Goal: Obtain resource: Download file/media

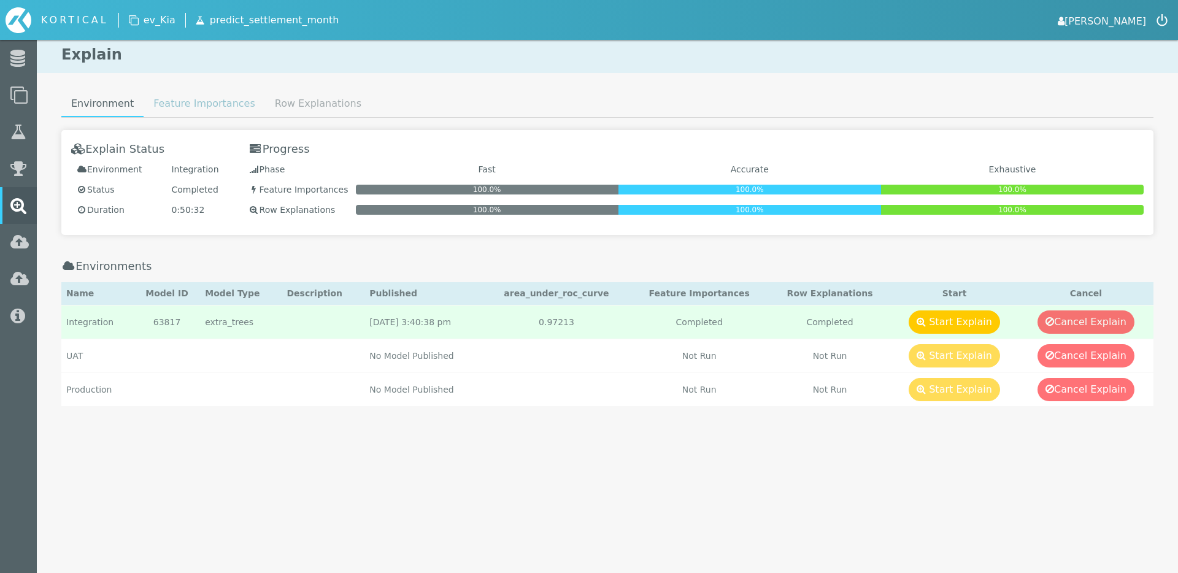
click at [191, 110] on link "Feature Importances" at bounding box center [204, 103] width 121 height 25
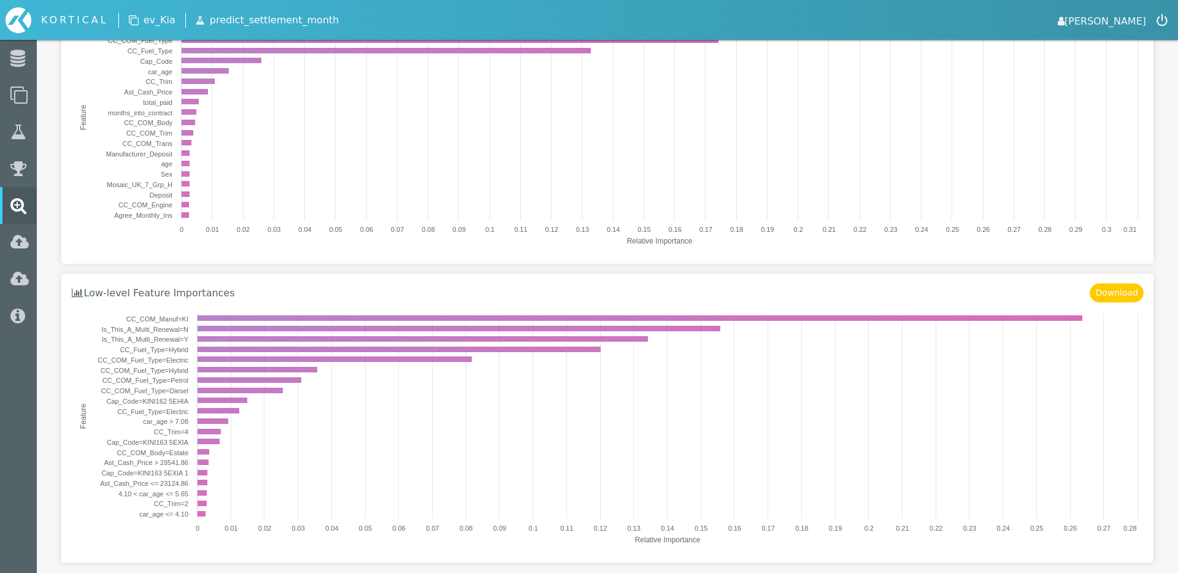
scroll to position [229, 0]
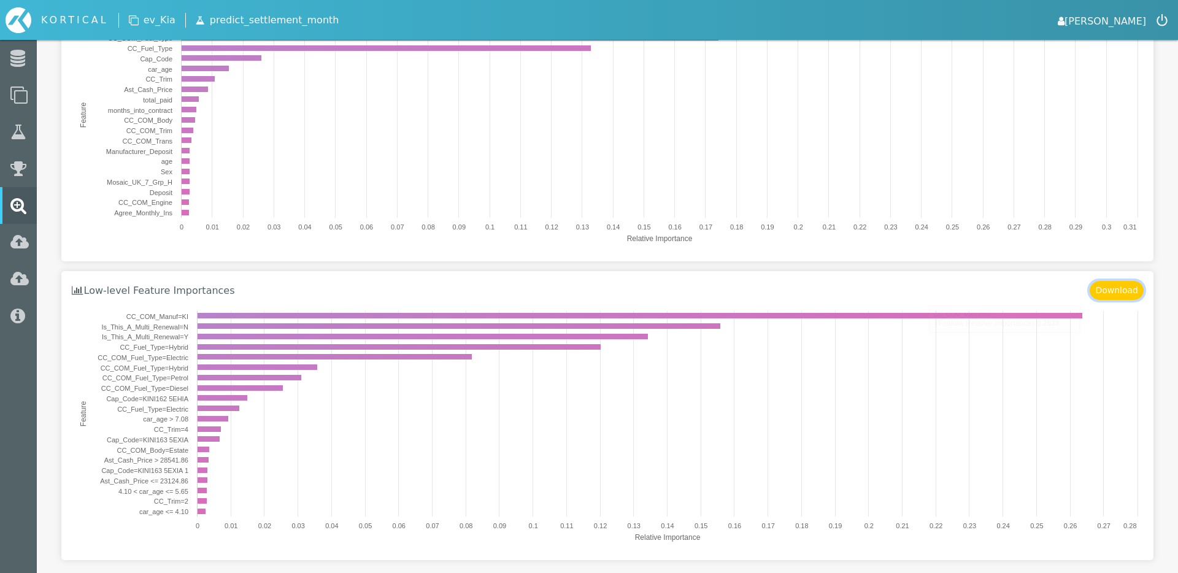
click at [1114, 289] on button "Download" at bounding box center [1116, 290] width 54 height 19
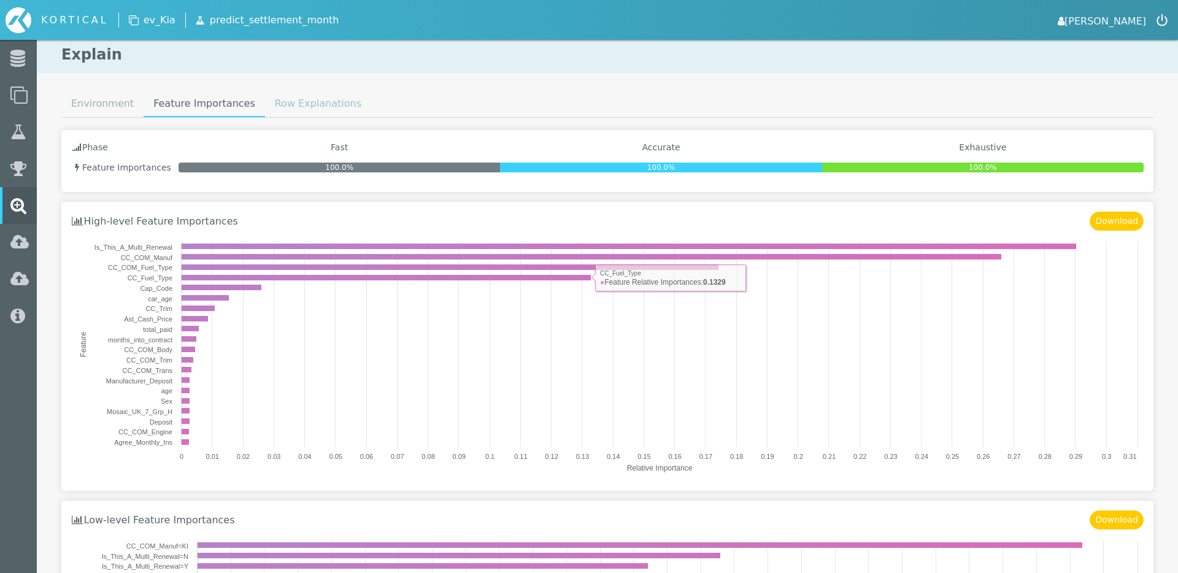
click at [316, 105] on link "Row Explanations" at bounding box center [318, 103] width 106 height 25
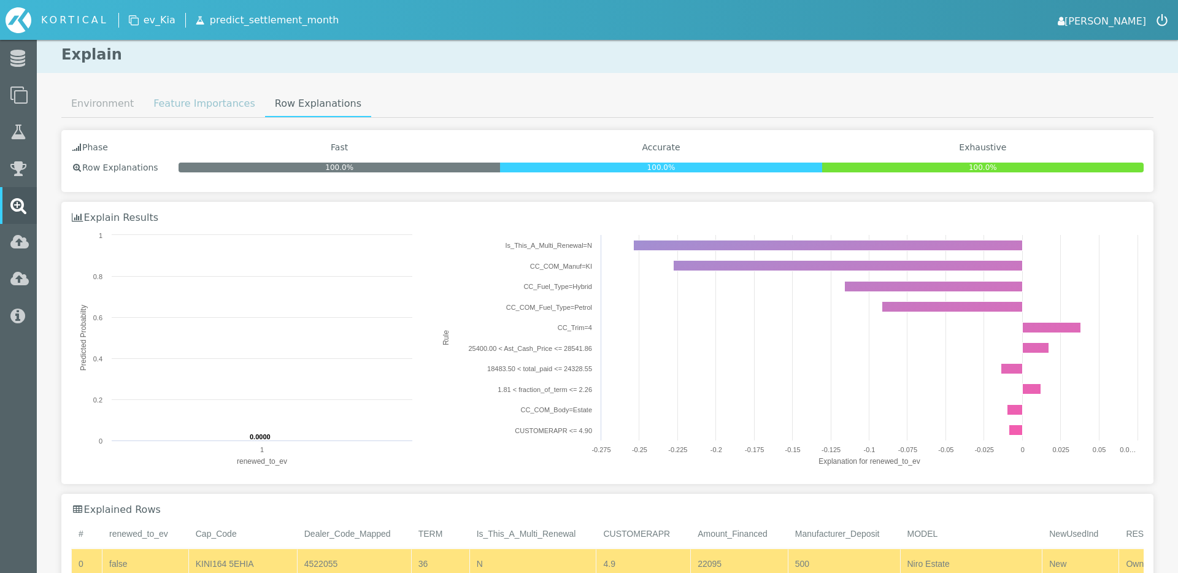
click at [191, 111] on link "Feature Importances" at bounding box center [204, 103] width 121 height 25
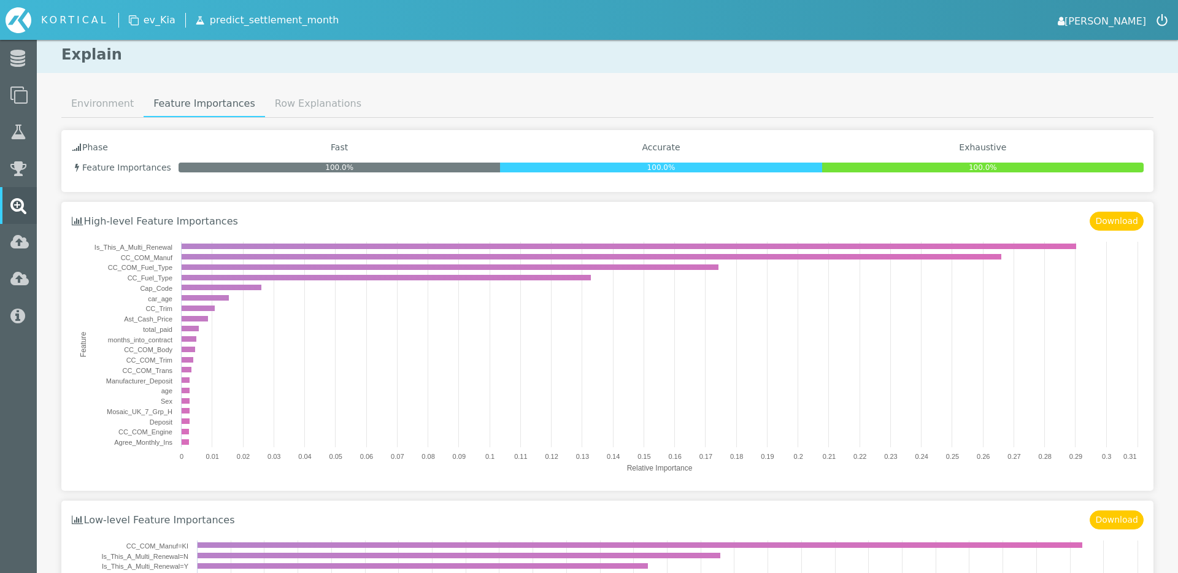
scroll to position [243, 0]
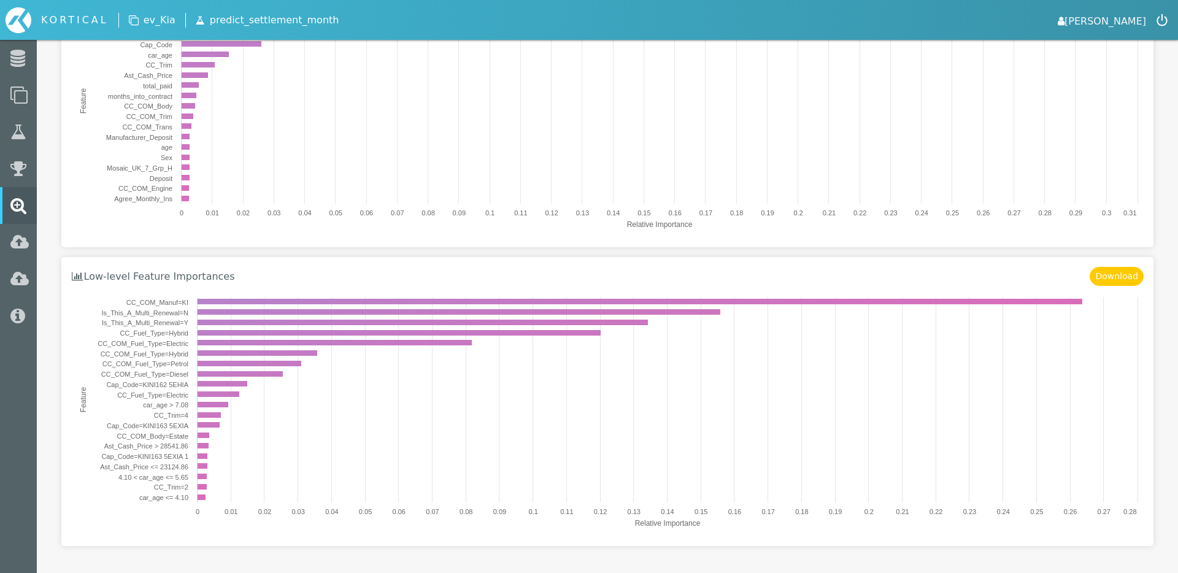
drag, startPoint x: 187, startPoint y: 384, endPoint x: 156, endPoint y: 384, distance: 31.3
click at [156, 384] on text "Cap_Code=KINI162 5EHIA" at bounding box center [147, 384] width 82 height 7
drag, startPoint x: 142, startPoint y: 384, endPoint x: 185, endPoint y: 384, distance: 43.5
click at [185, 384] on text "Cap_Code=KINI162 5EHIA" at bounding box center [147, 384] width 82 height 7
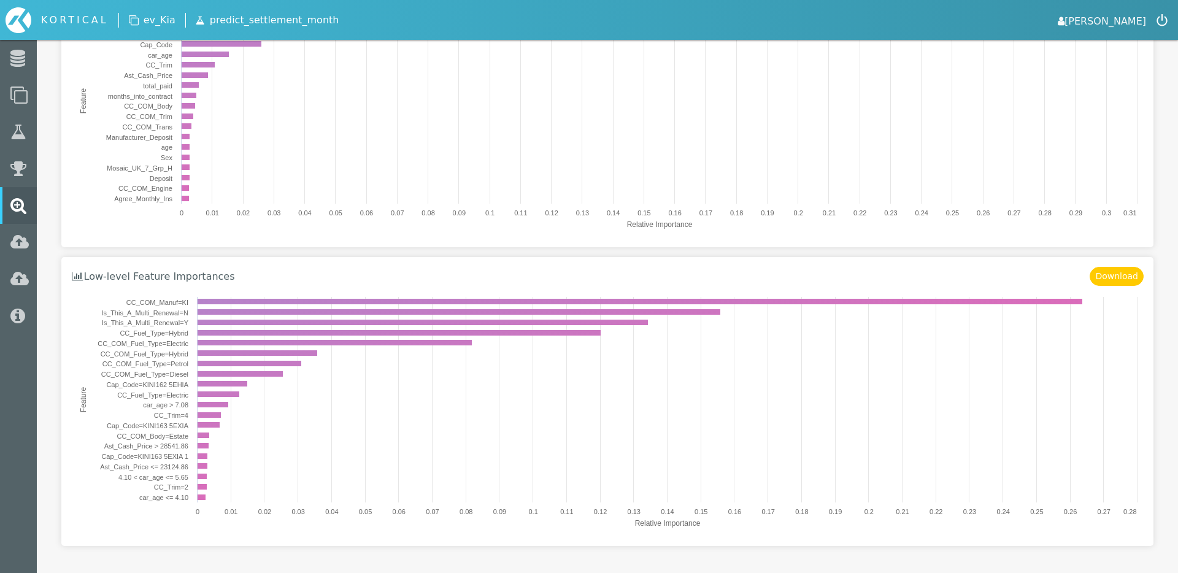
click at [185, 384] on text "Cap_Code=KINI162 5EHIA" at bounding box center [147, 384] width 82 height 7
click at [169, 384] on text "Cap_Code=KINI162 5EHIA" at bounding box center [147, 384] width 82 height 7
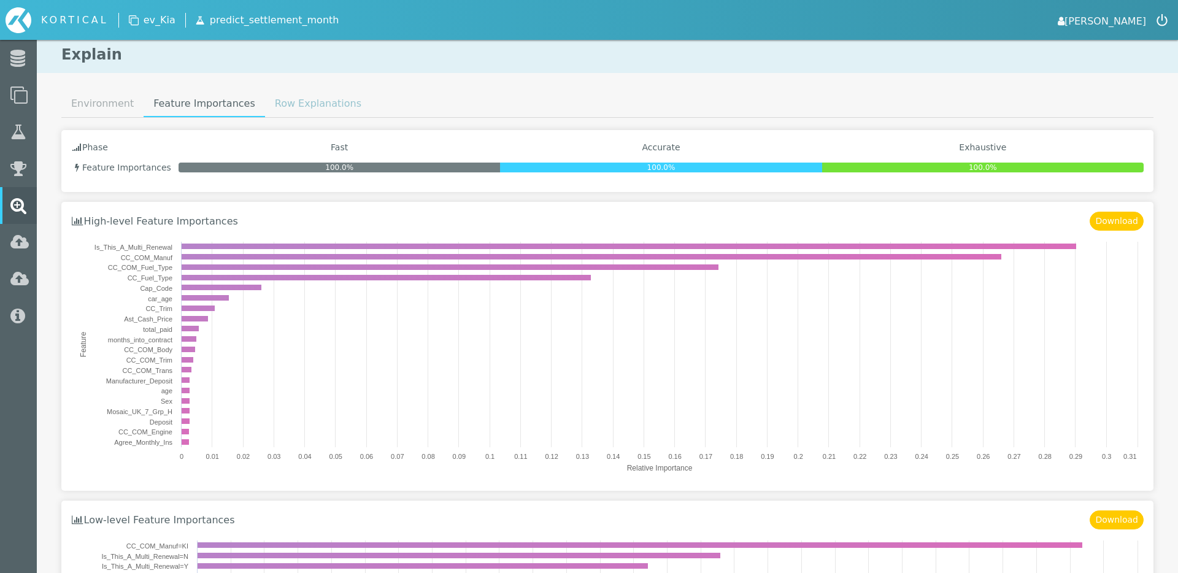
click at [312, 107] on link "Row Explanations" at bounding box center [318, 103] width 106 height 25
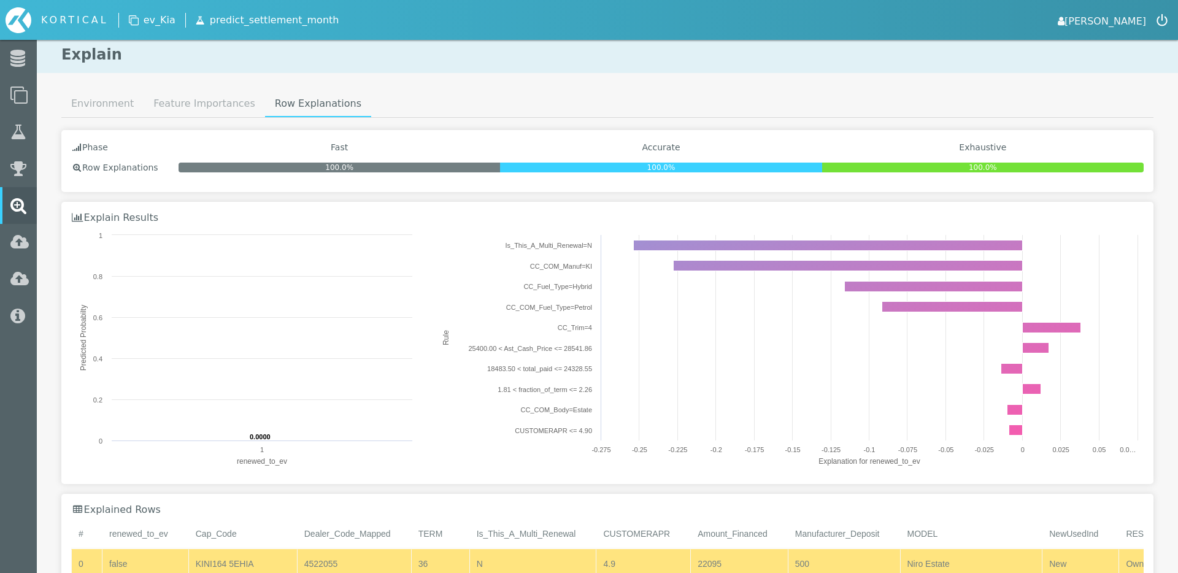
scroll to position [202, 0]
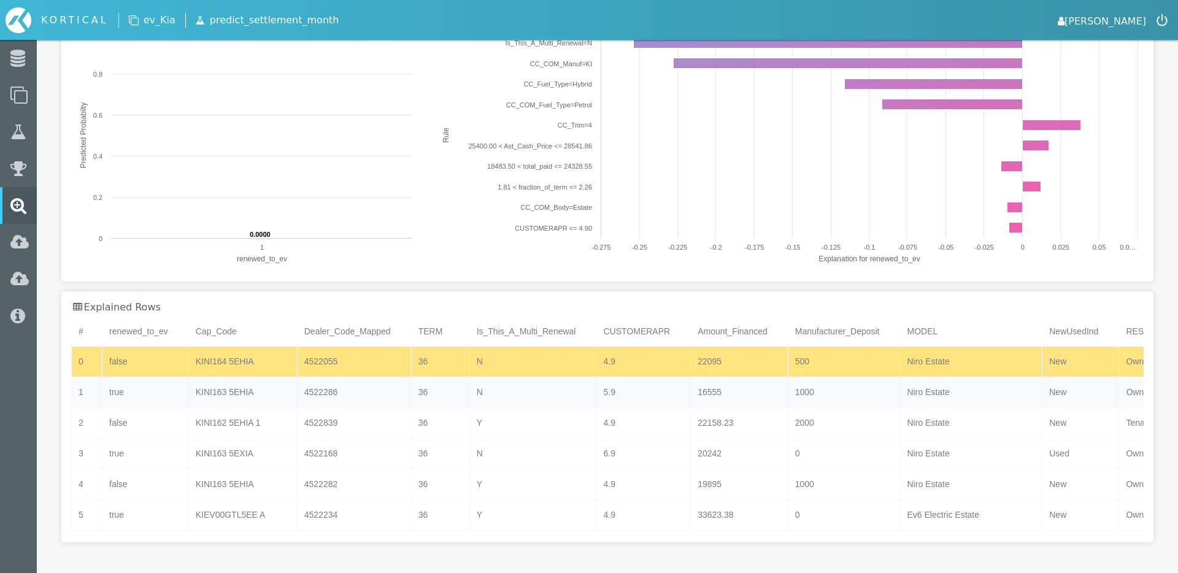
click at [262, 378] on div "KINI163 5EHIA" at bounding box center [242, 392] width 109 height 30
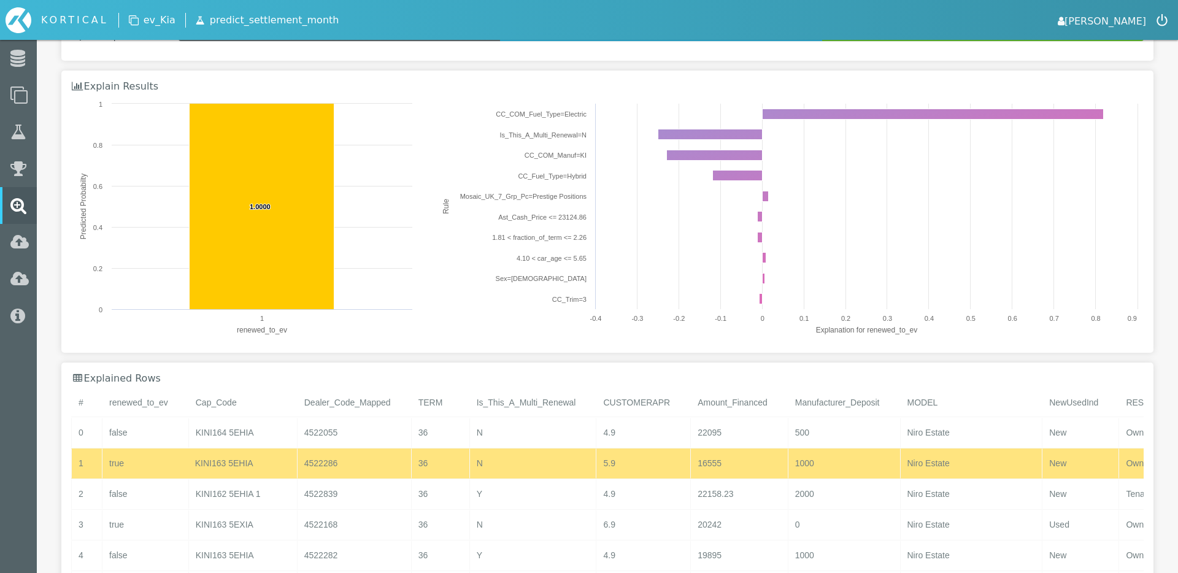
scroll to position [132, 0]
click at [259, 471] on div "KINI163 5EHIA" at bounding box center [242, 463] width 109 height 30
click at [258, 476] on div "KINI163 5EHIA" at bounding box center [242, 463] width 109 height 30
click at [256, 500] on div "KINI162 5EHIA 1" at bounding box center [242, 493] width 109 height 30
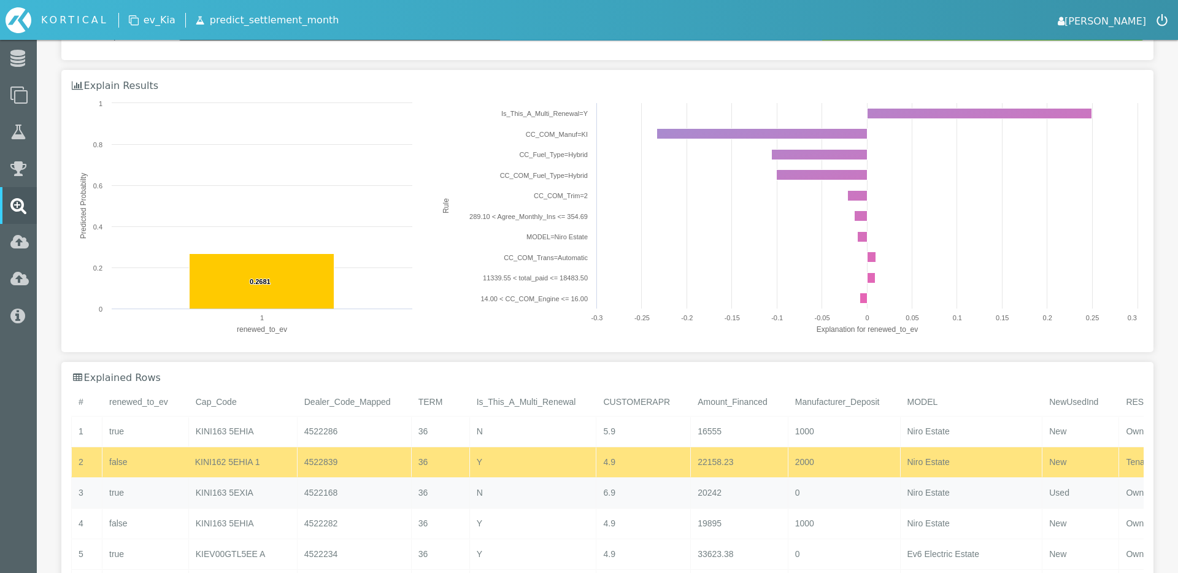
scroll to position [33, 0]
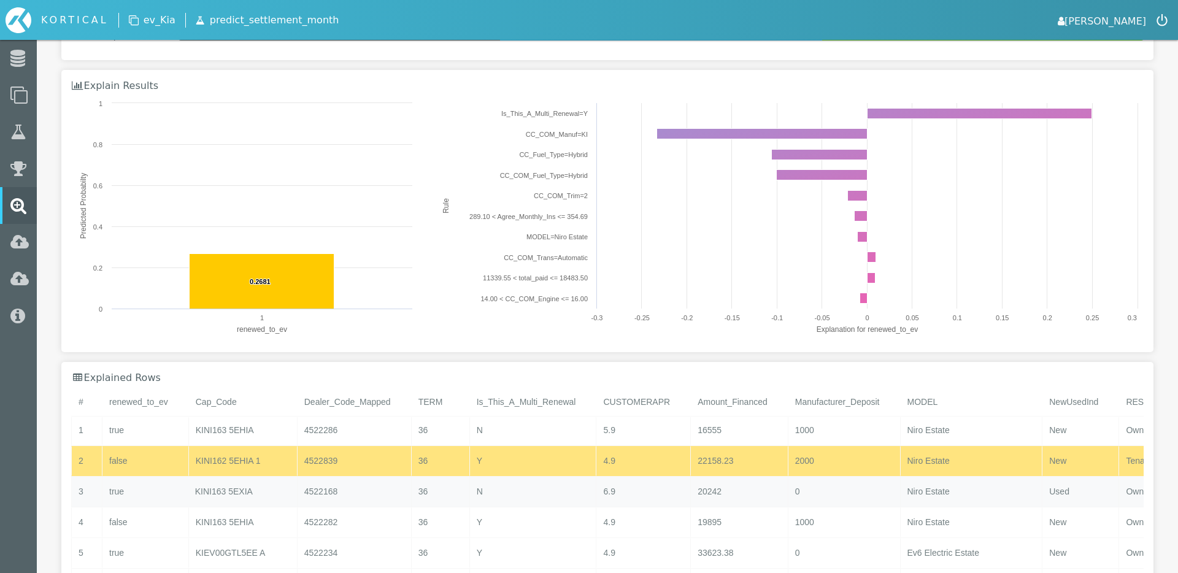
click at [254, 489] on div "KINI163 5EXIA" at bounding box center [242, 492] width 109 height 30
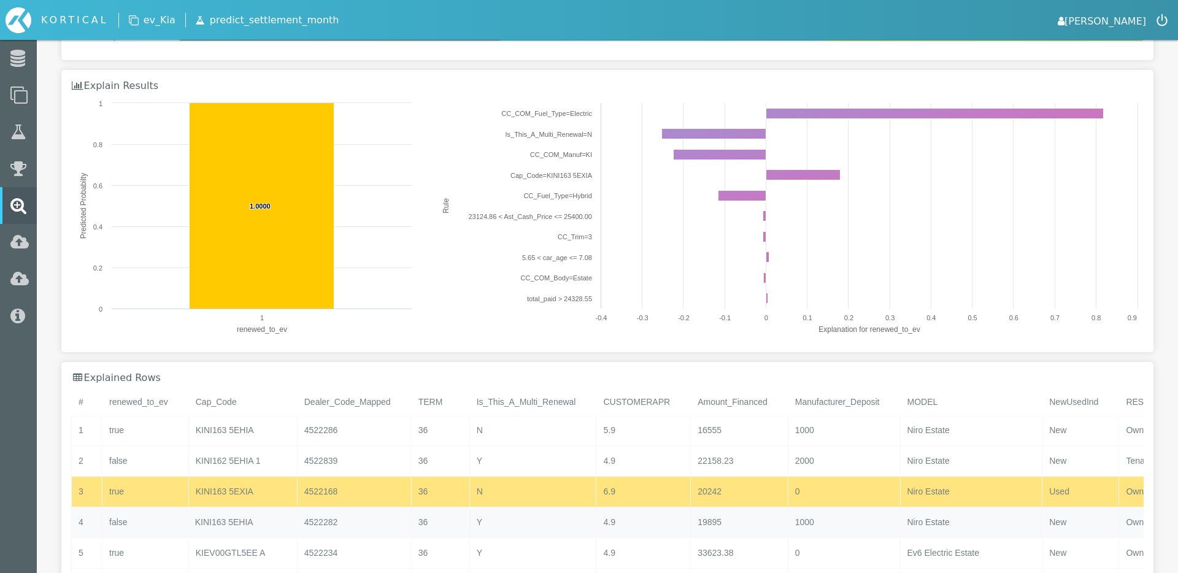
click at [249, 517] on div "KINI163 5EHIA" at bounding box center [242, 522] width 109 height 30
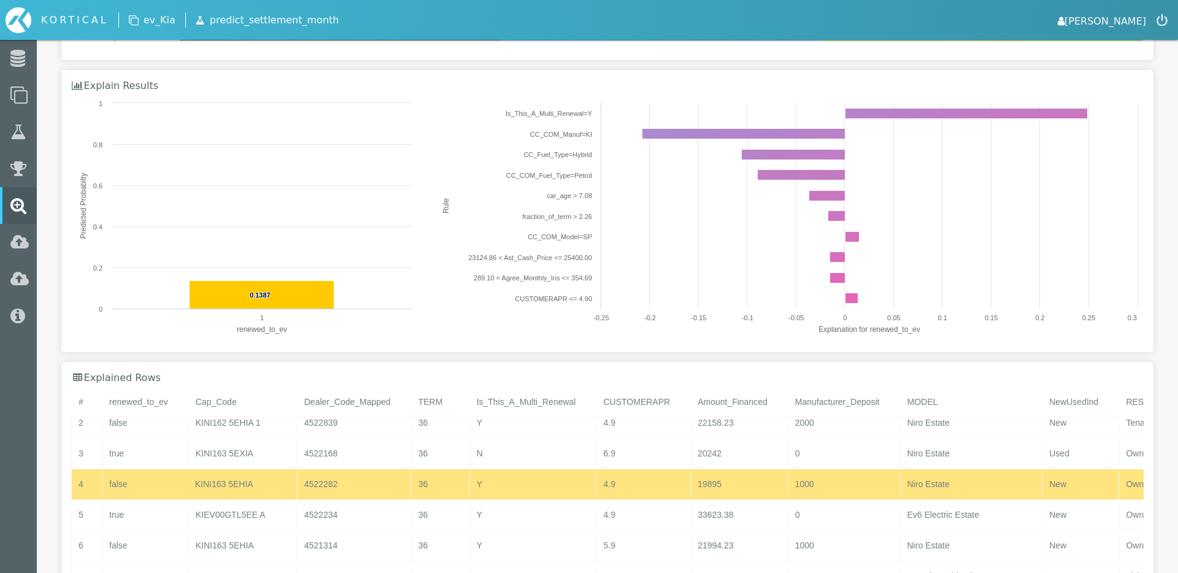
scroll to position [72, 0]
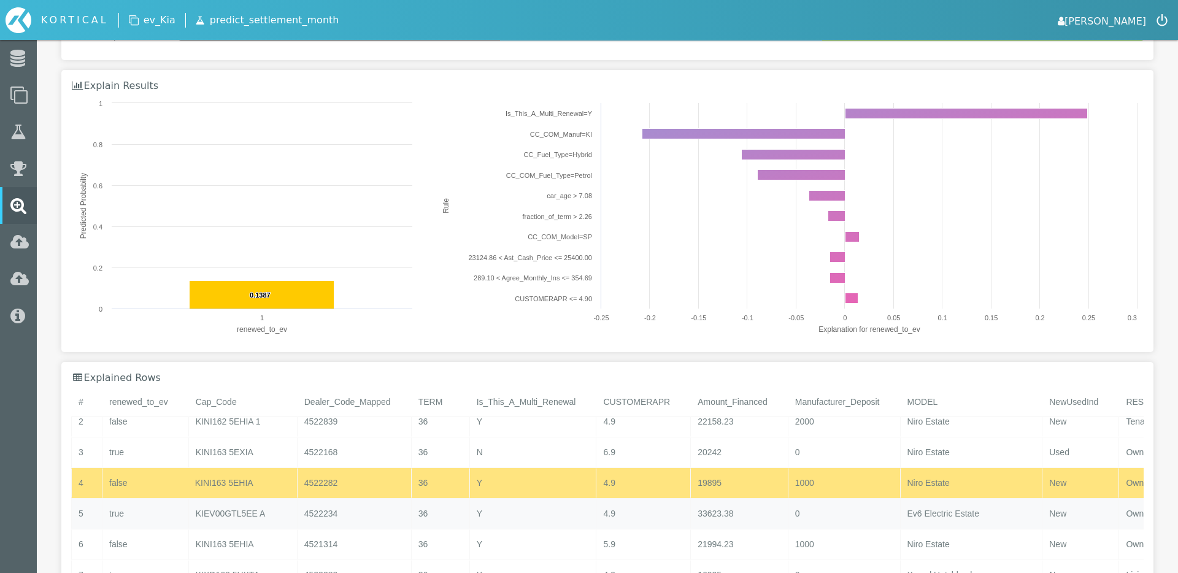
click at [255, 504] on div "KIEV00GTL5EE A" at bounding box center [242, 514] width 109 height 30
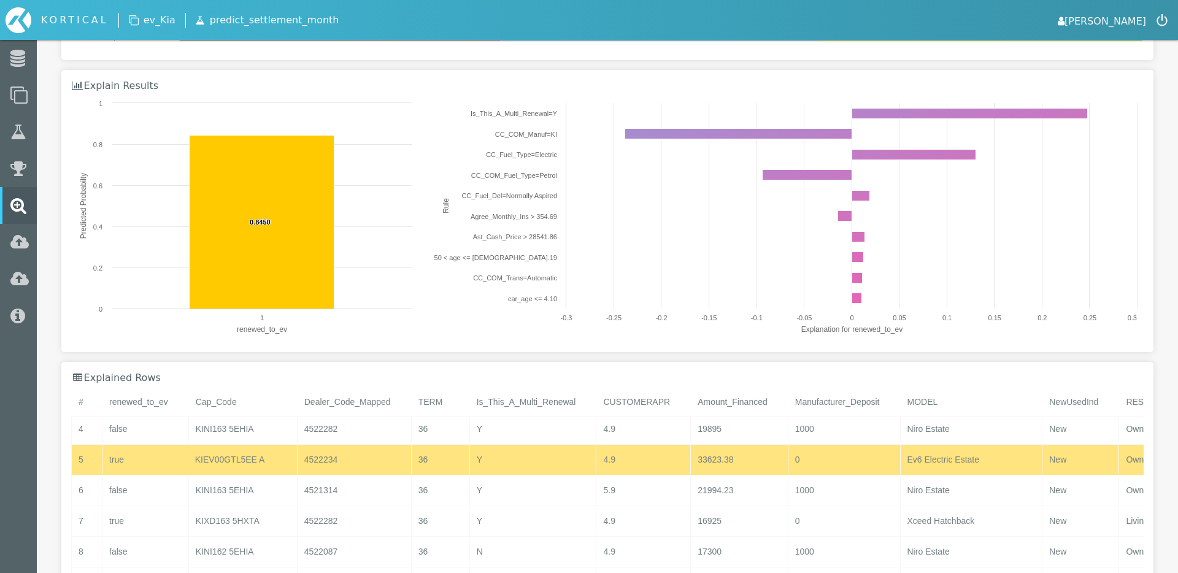
scroll to position [128, 0]
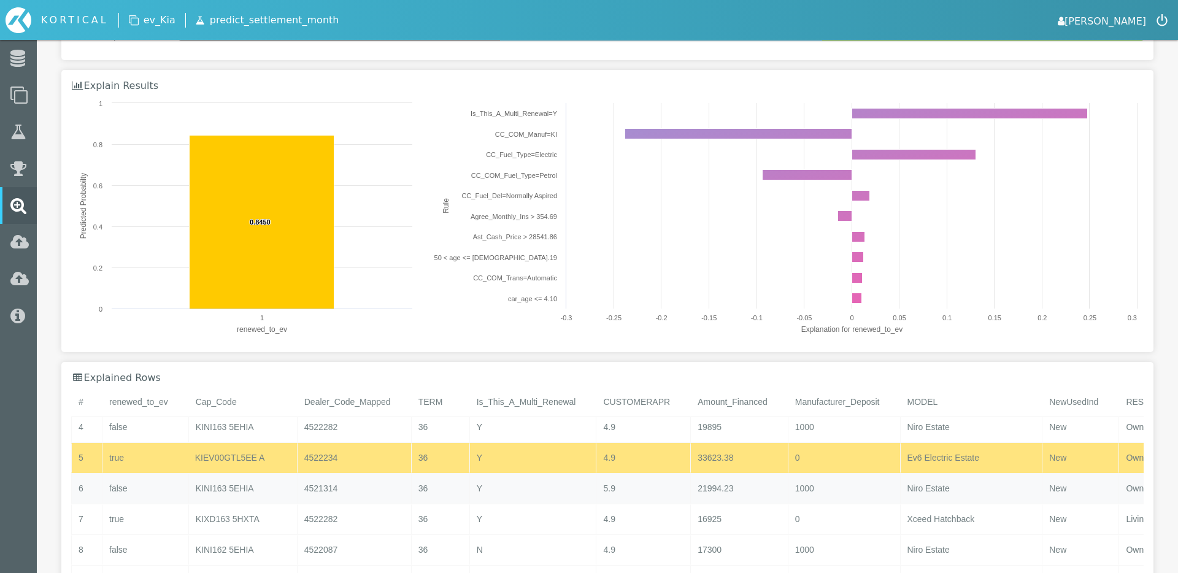
click at [249, 489] on div "KINI163 5EHIA" at bounding box center [242, 488] width 109 height 30
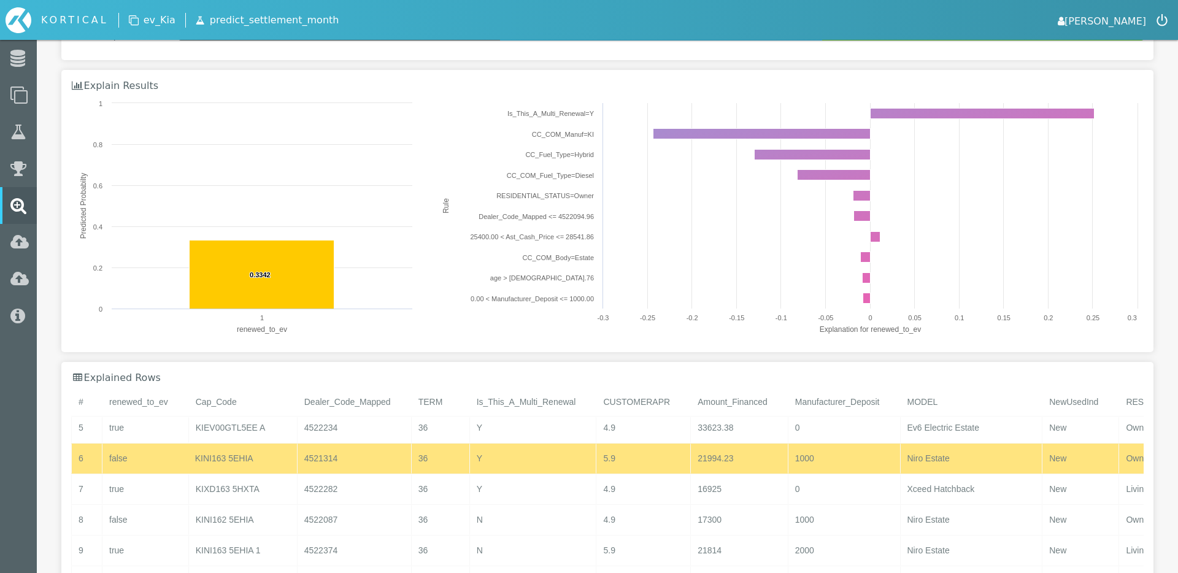
scroll to position [159, 0]
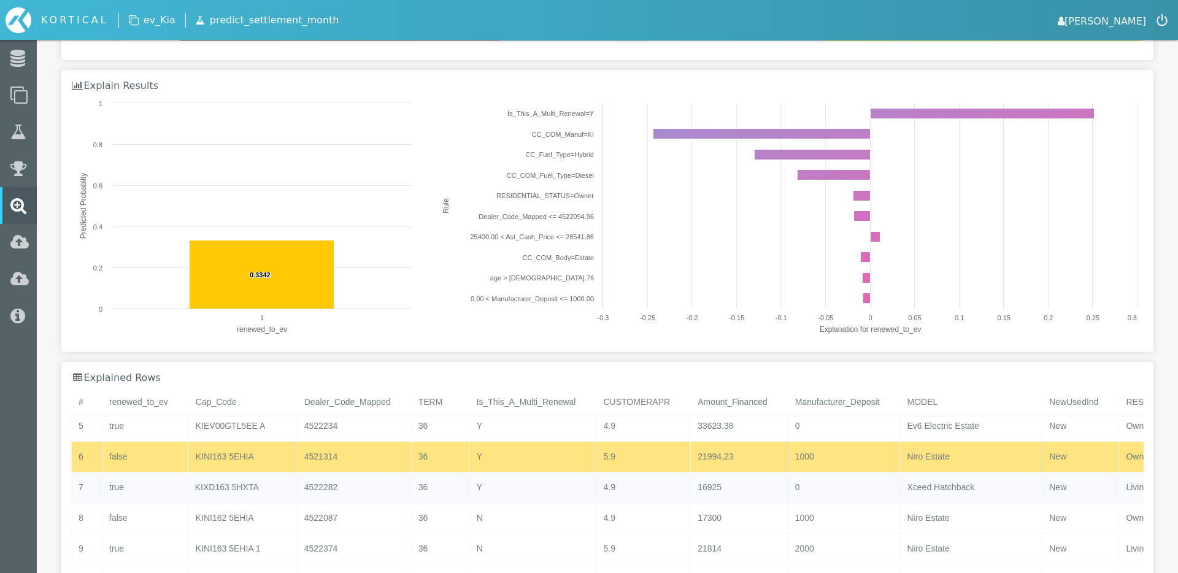
click at [249, 490] on div "KIXD163 5HXTA" at bounding box center [242, 487] width 109 height 30
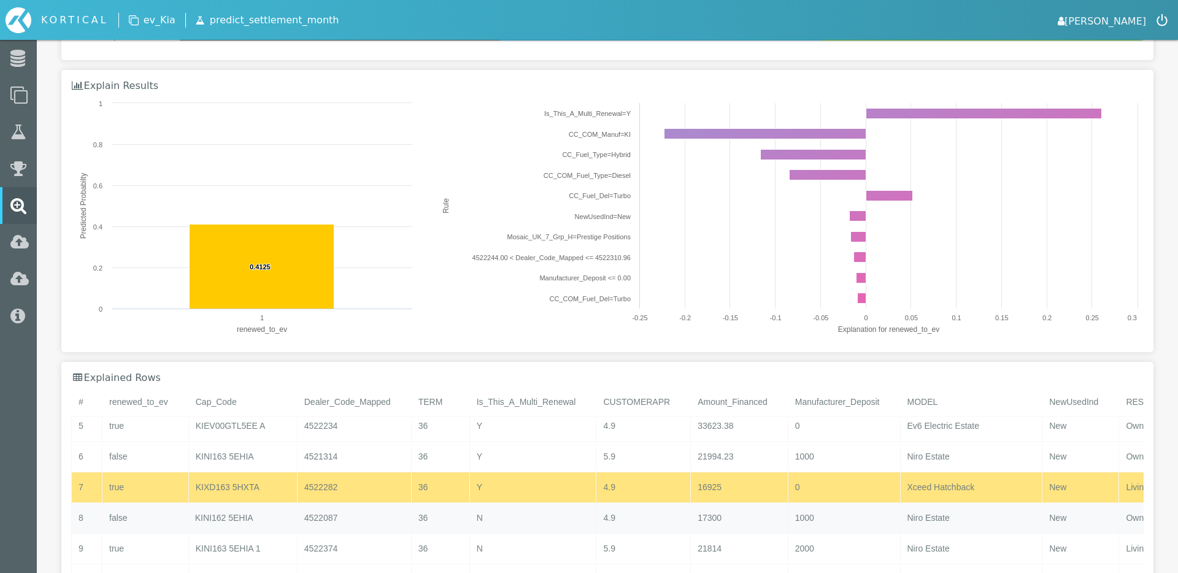
click at [242, 525] on div "KINI162 5EHIA" at bounding box center [242, 518] width 109 height 30
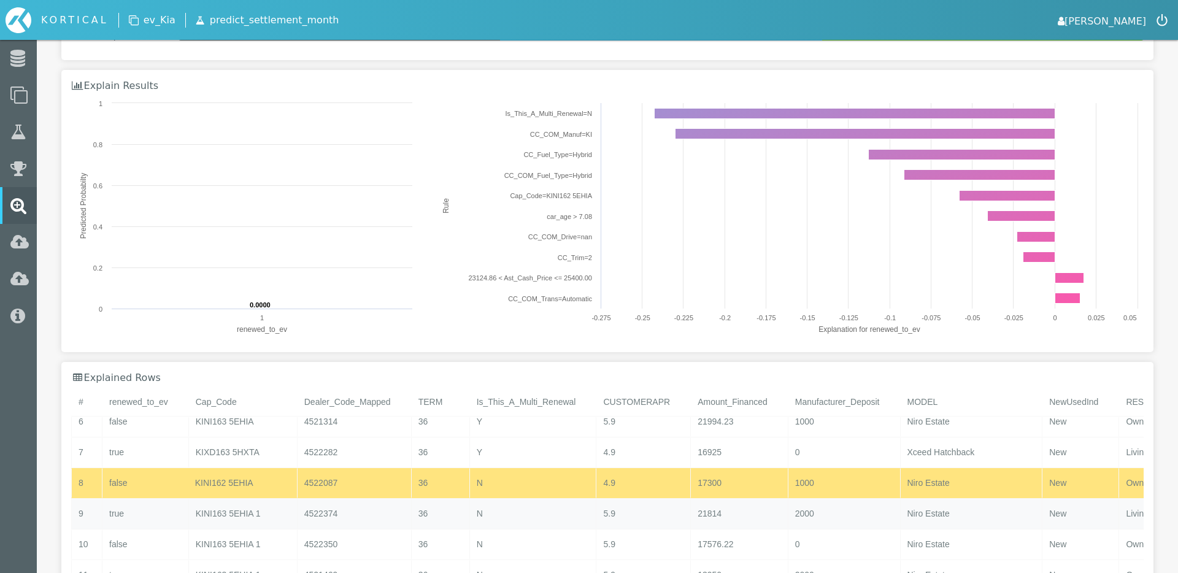
scroll to position [205, 0]
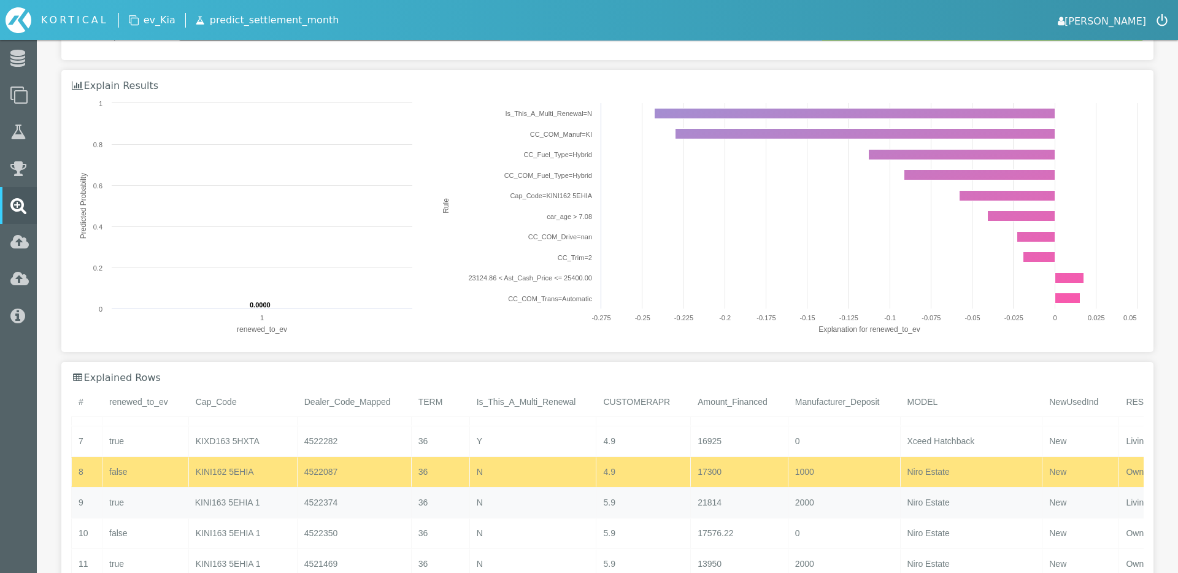
click at [232, 496] on div "KINI163 5EHIA 1" at bounding box center [242, 503] width 109 height 30
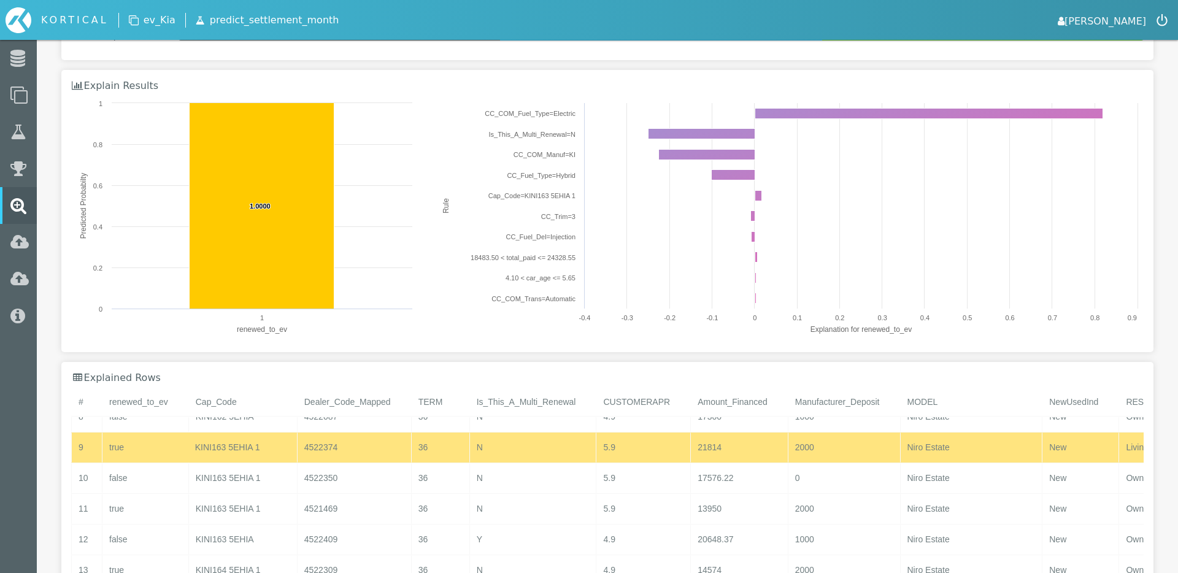
scroll to position [267, 0]
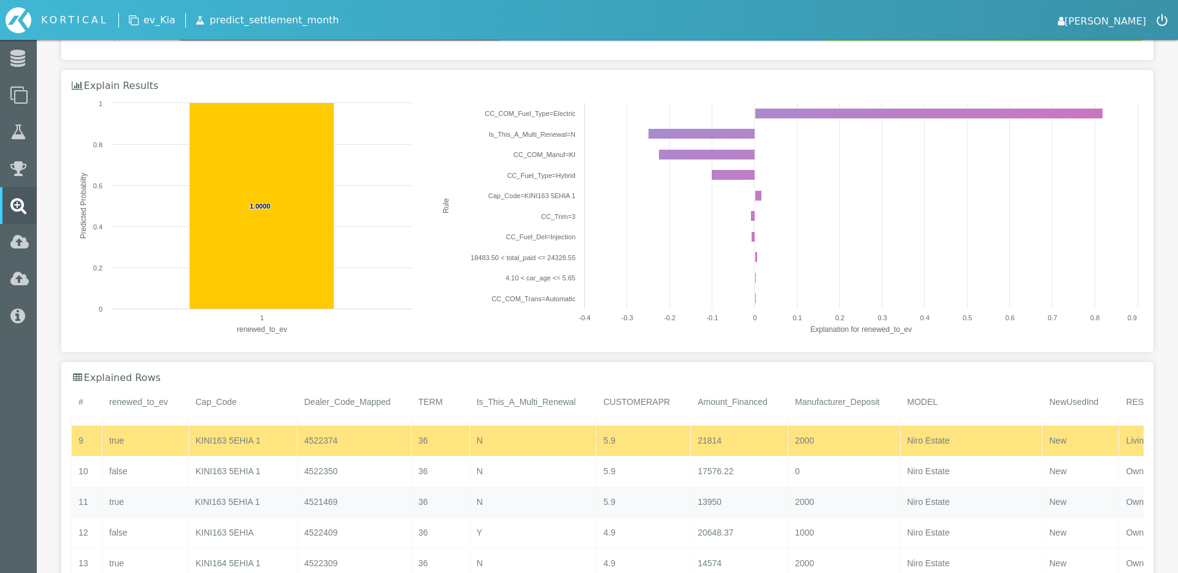
click at [232, 496] on div "KINI163 5EHIA 1" at bounding box center [242, 502] width 109 height 30
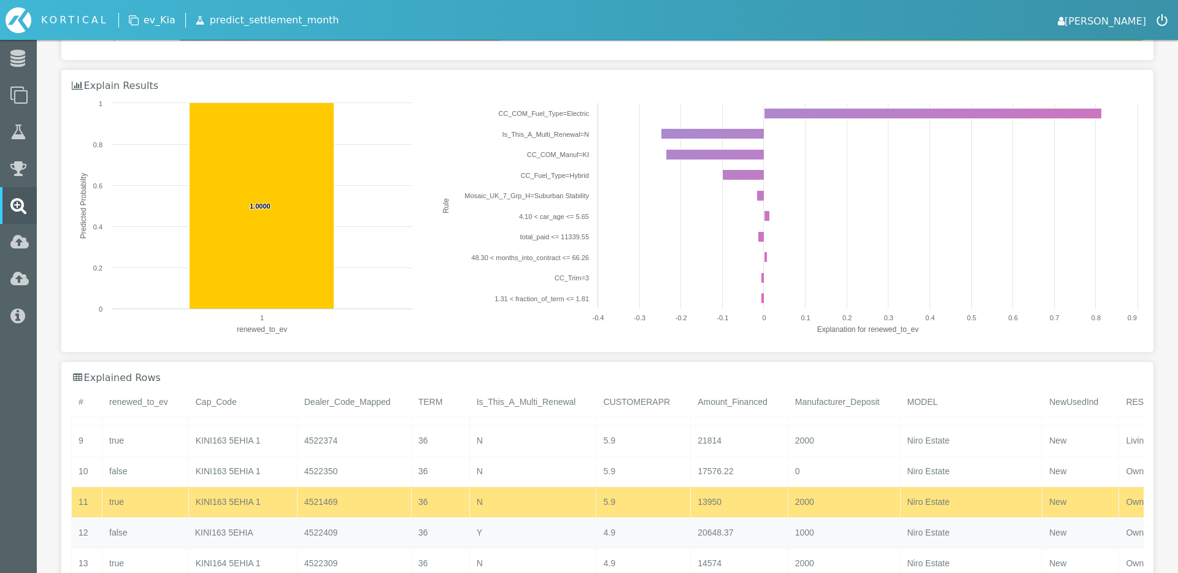
click at [239, 525] on div "KINI163 5EHIA" at bounding box center [242, 533] width 109 height 30
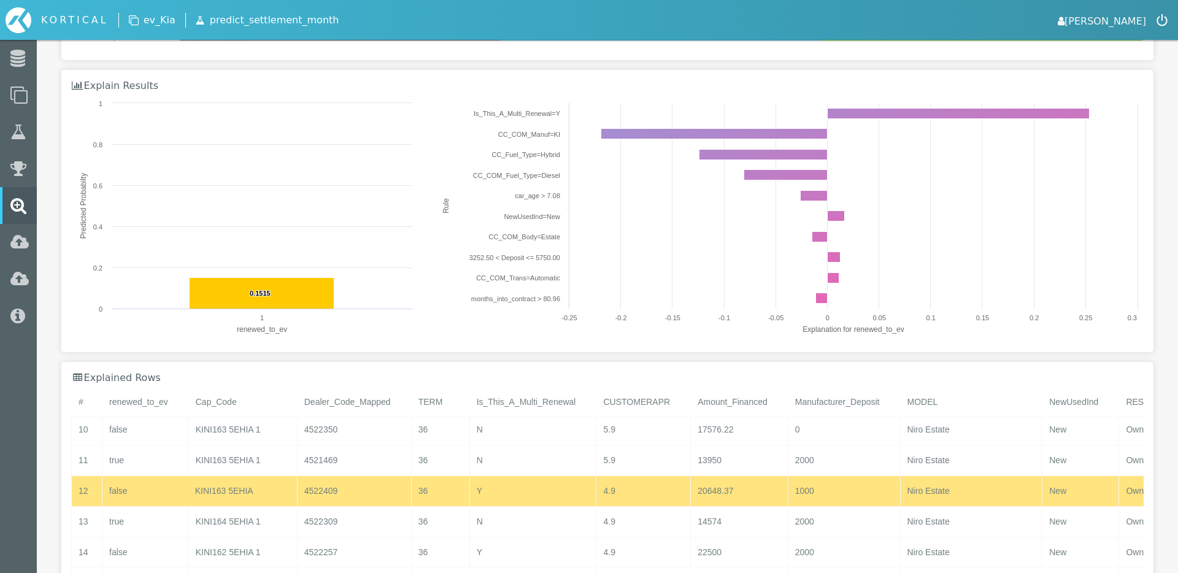
scroll to position [317, 0]
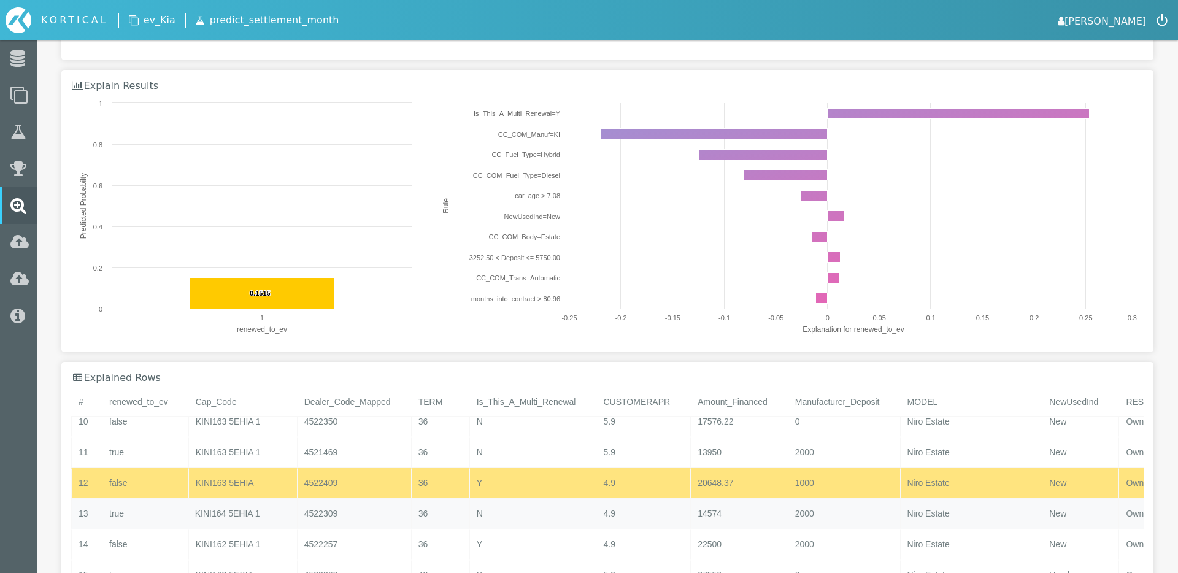
click at [221, 510] on div "KINI164 5EHIA 1" at bounding box center [242, 514] width 109 height 30
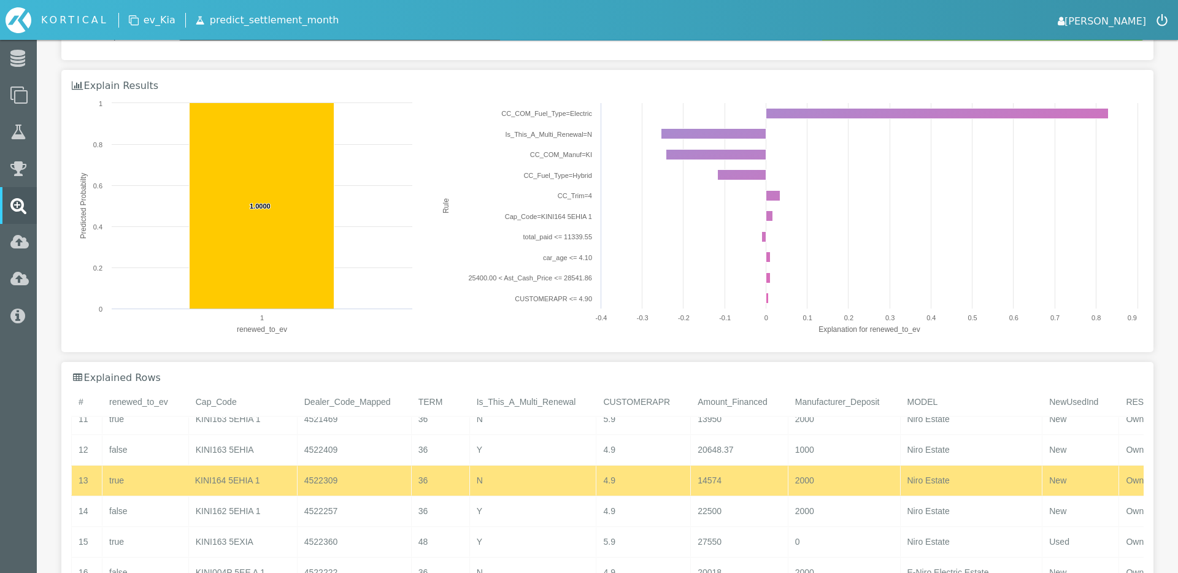
click at [221, 510] on div "KINI162 5EHIA 1" at bounding box center [242, 511] width 109 height 30
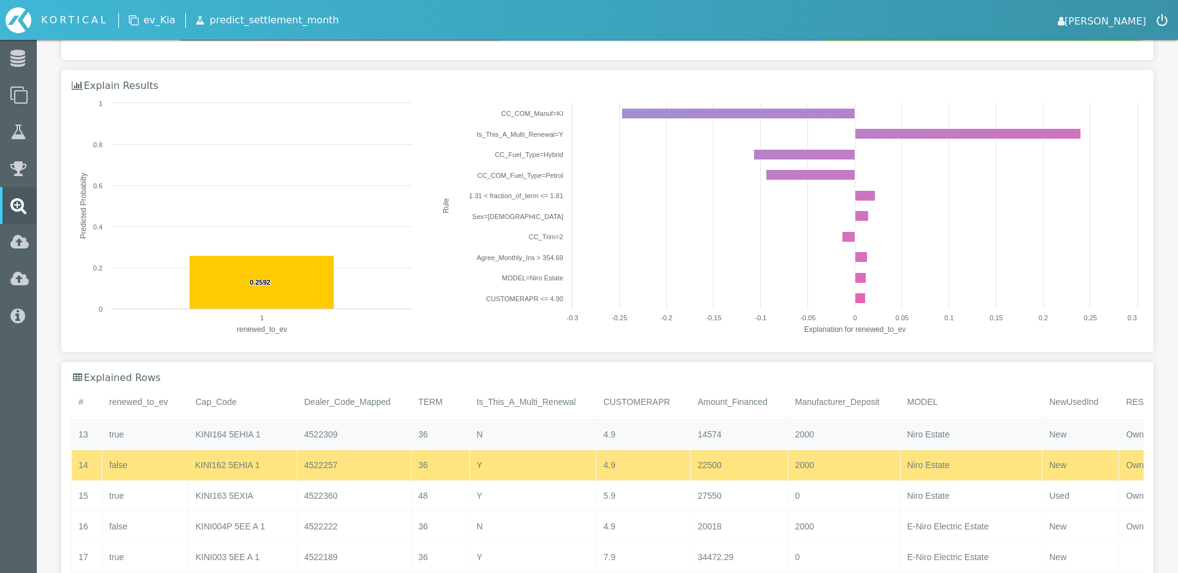
scroll to position [397, 0]
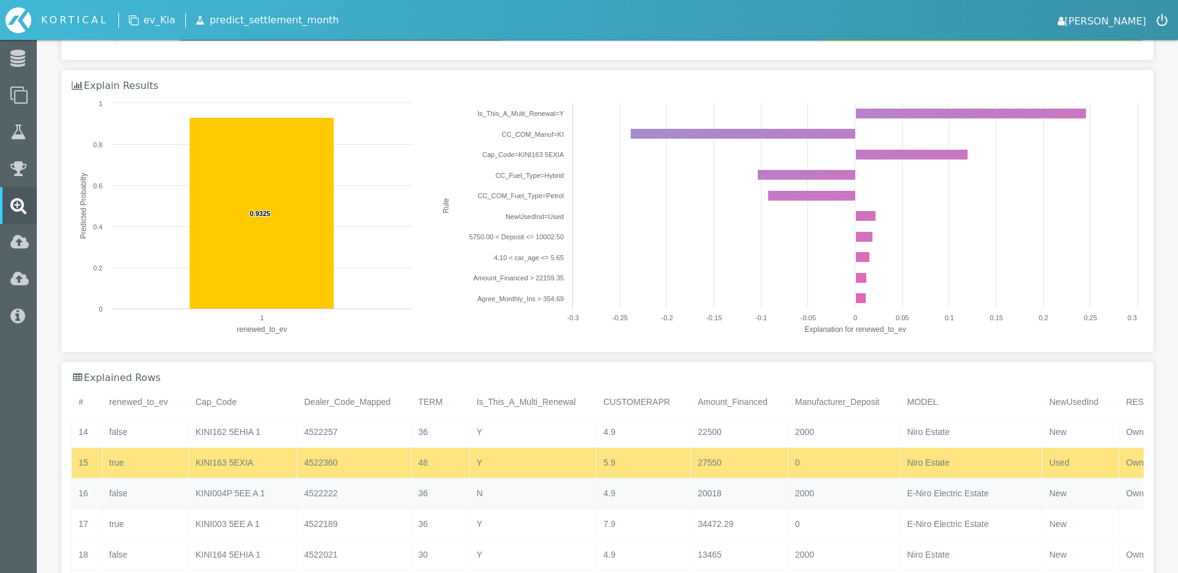
scroll to position [431, 0]
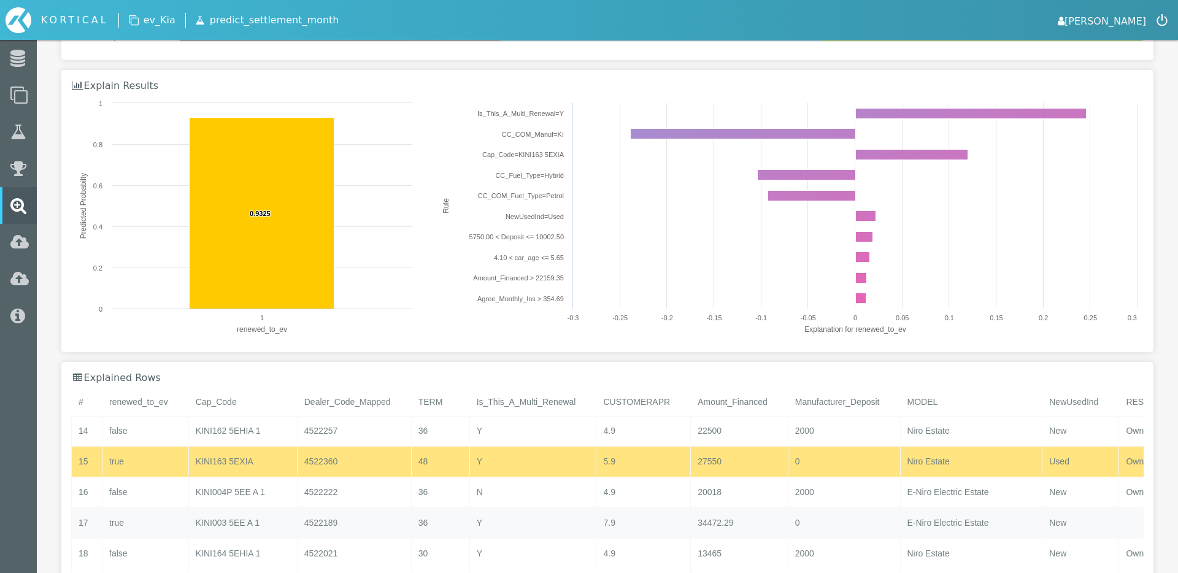
click at [218, 511] on div "KINI003 5EE A 1" at bounding box center [242, 523] width 109 height 30
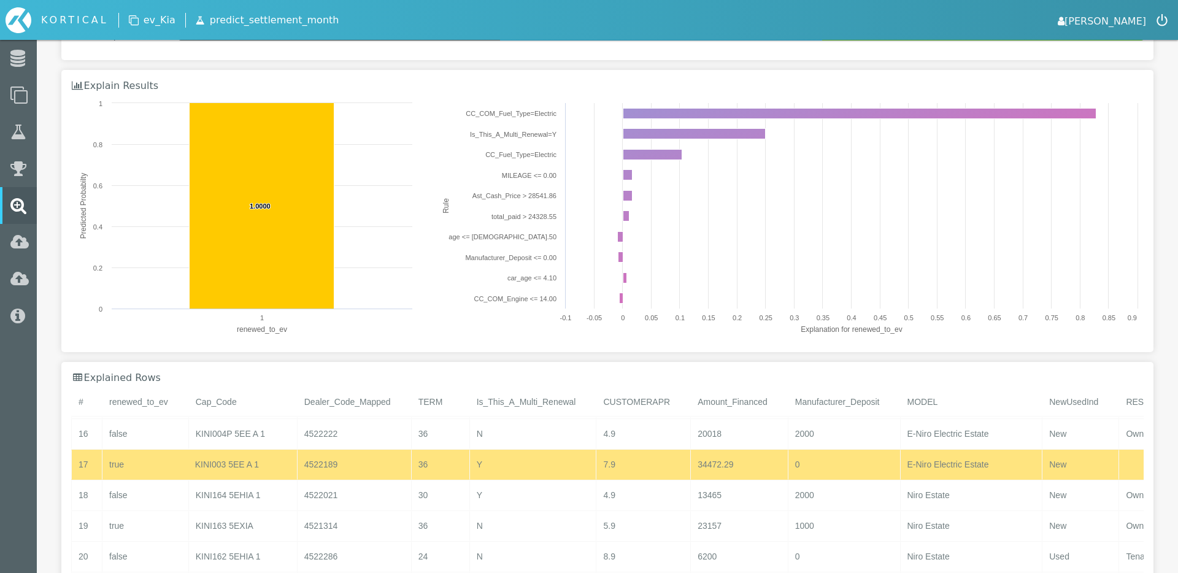
scroll to position [489, 0]
click at [211, 504] on div "KINI164 5EHIA 1" at bounding box center [242, 495] width 109 height 30
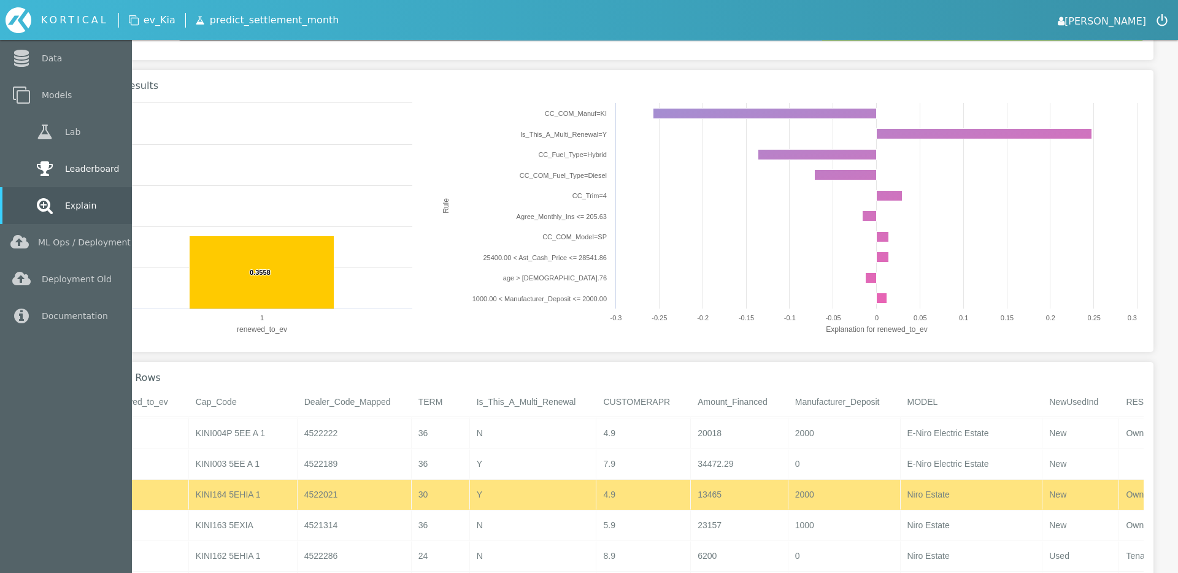
click at [48, 169] on icon at bounding box center [45, 168] width 22 height 17
